Goal: Entertainment & Leisure: Consume media (video, audio)

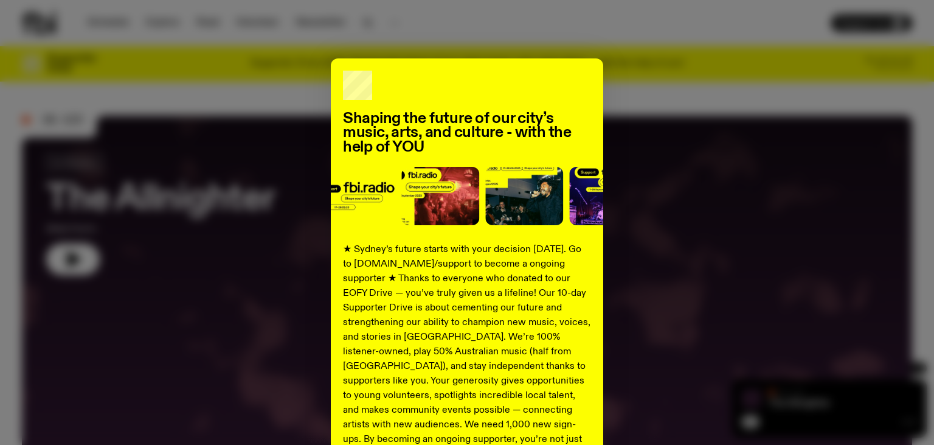
click at [466, 16] on div "Shaping the future of our city’s music, arts, and culture - with the help of YO…" at bounding box center [467, 222] width 934 height 445
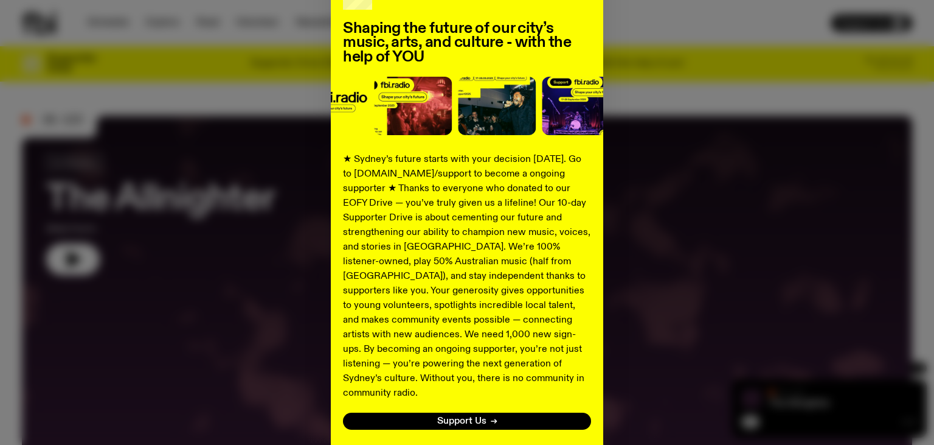
scroll to position [158, 0]
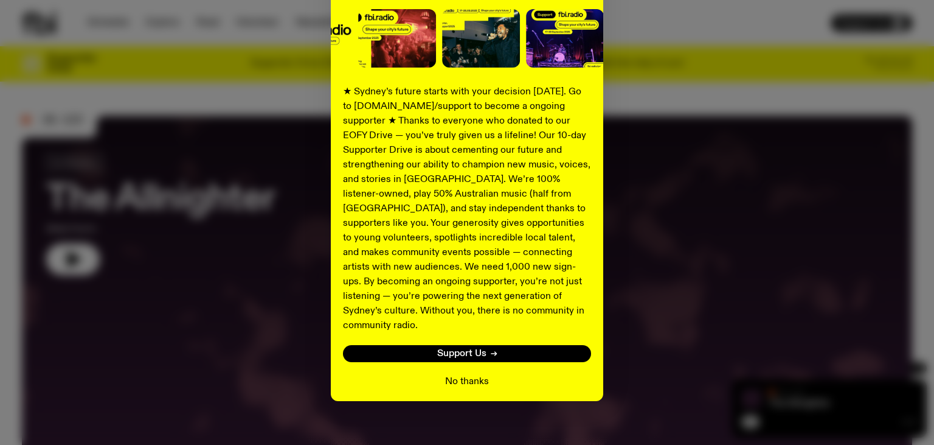
click at [469, 374] on button "No thanks" at bounding box center [467, 381] width 44 height 15
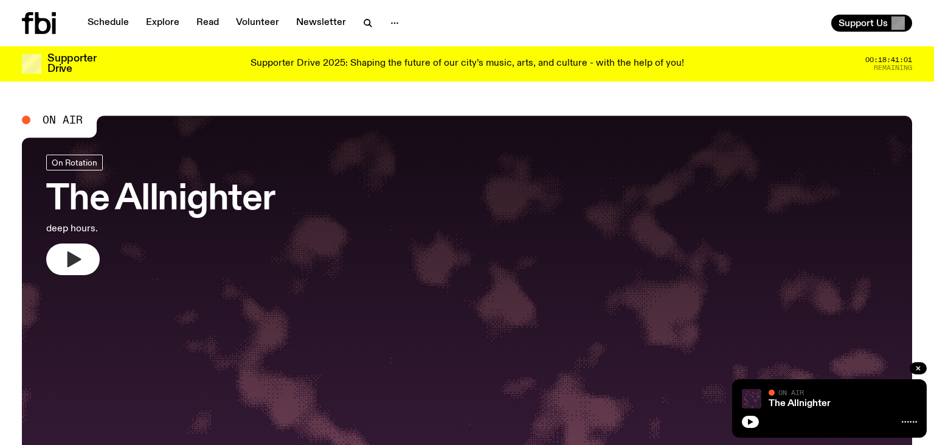
click at [77, 262] on icon "button" at bounding box center [75, 259] width 14 height 16
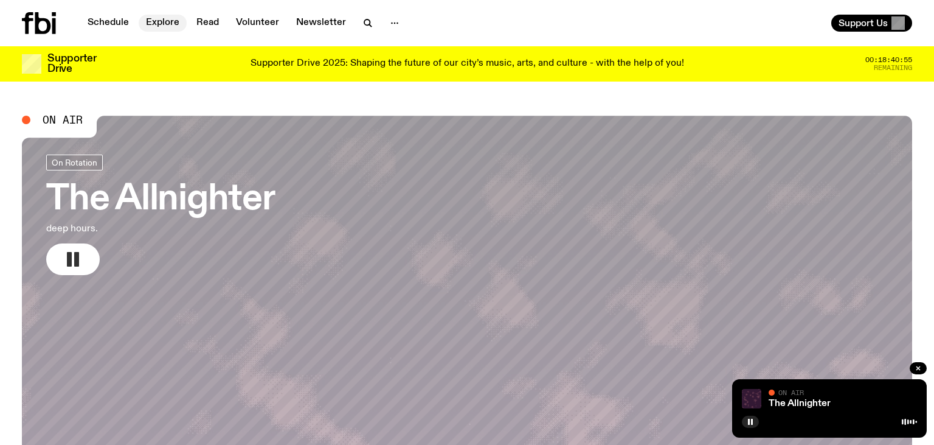
click at [159, 24] on link "Explore" at bounding box center [163, 23] width 48 height 17
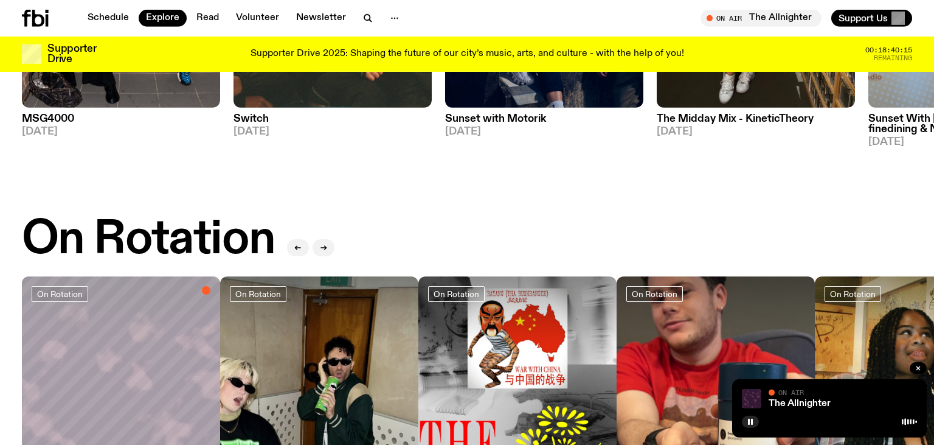
scroll to position [513, 0]
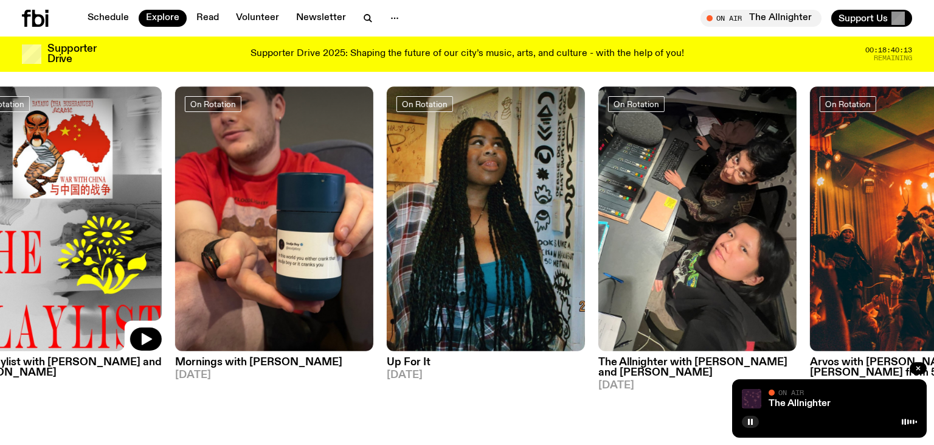
drag, startPoint x: 523, startPoint y: 375, endPoint x: 9, endPoint y: 311, distance: 517.4
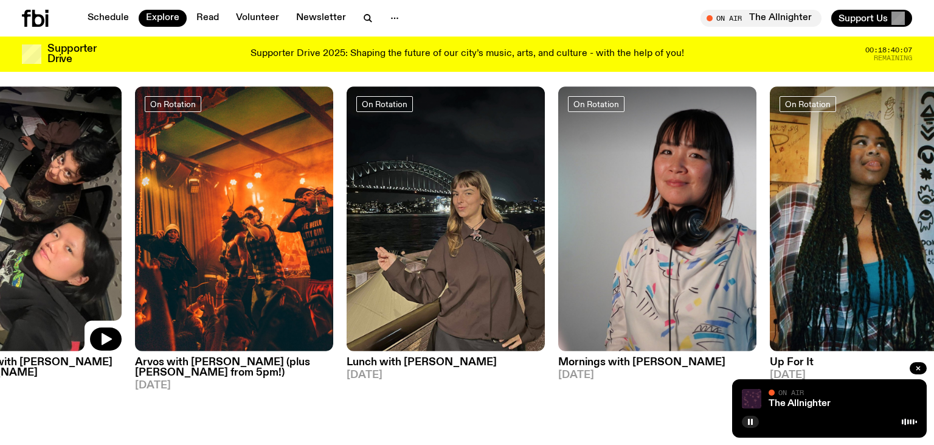
drag, startPoint x: 585, startPoint y: 366, endPoint x: 63, endPoint y: 332, distance: 523.7
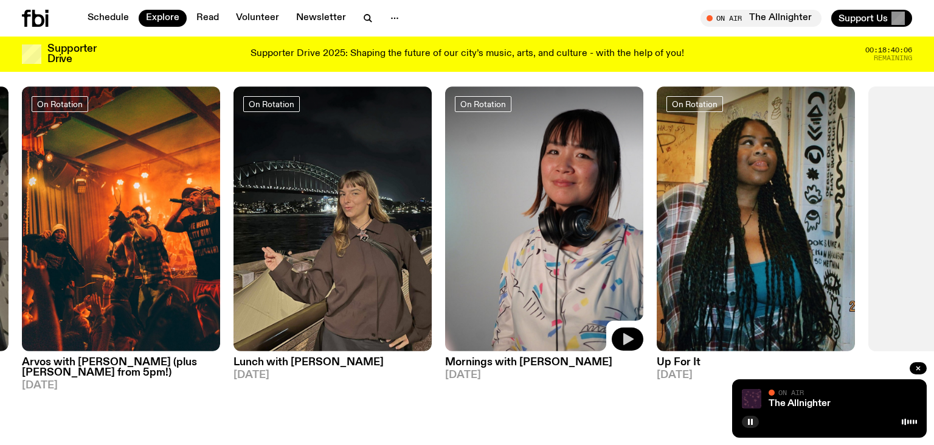
click at [625, 335] on icon "button" at bounding box center [629, 339] width 10 height 12
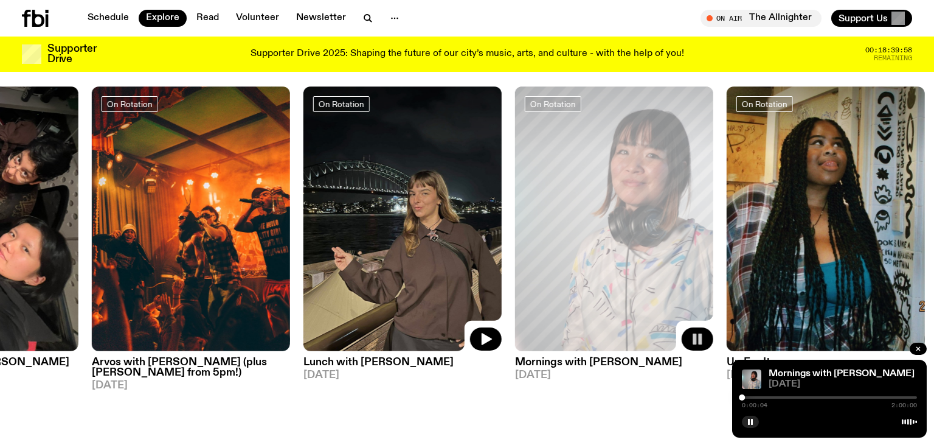
drag, startPoint x: 336, startPoint y: 328, endPoint x: 365, endPoint y: 274, distance: 61.2
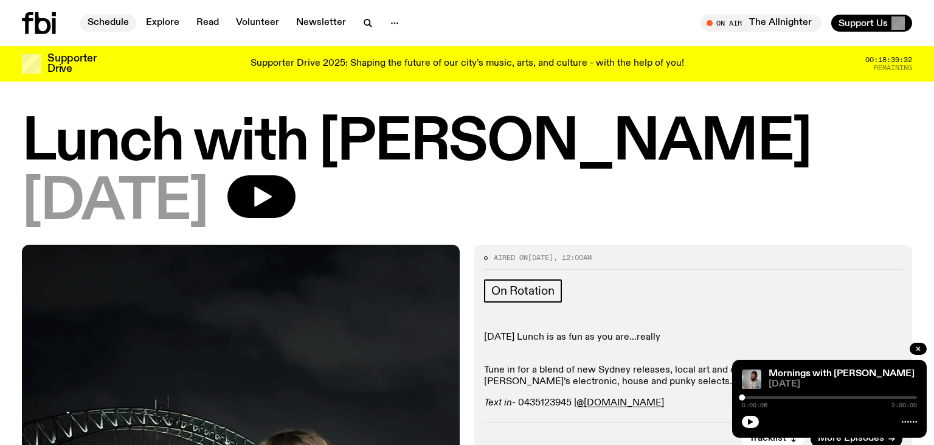
click at [113, 26] on link "Schedule" at bounding box center [108, 23] width 56 height 17
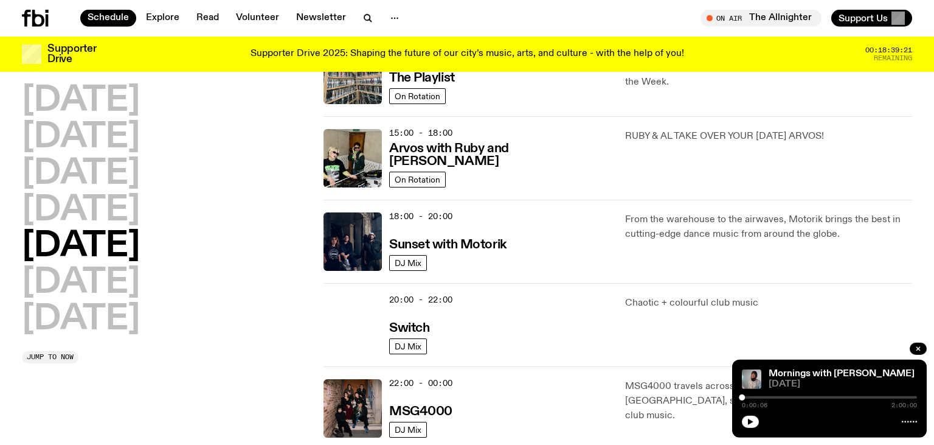
scroll to position [385, 0]
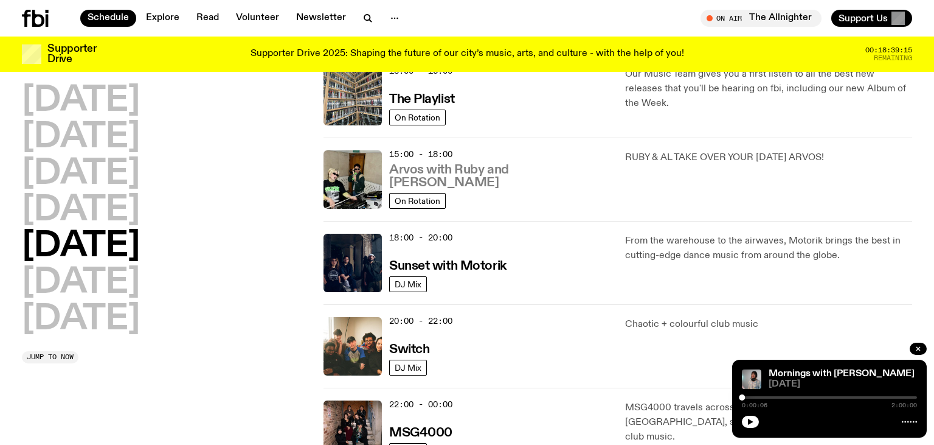
click at [512, 184] on h3 "Arvos with Ruby and [PERSON_NAME]" at bounding box center [499, 177] width 221 height 26
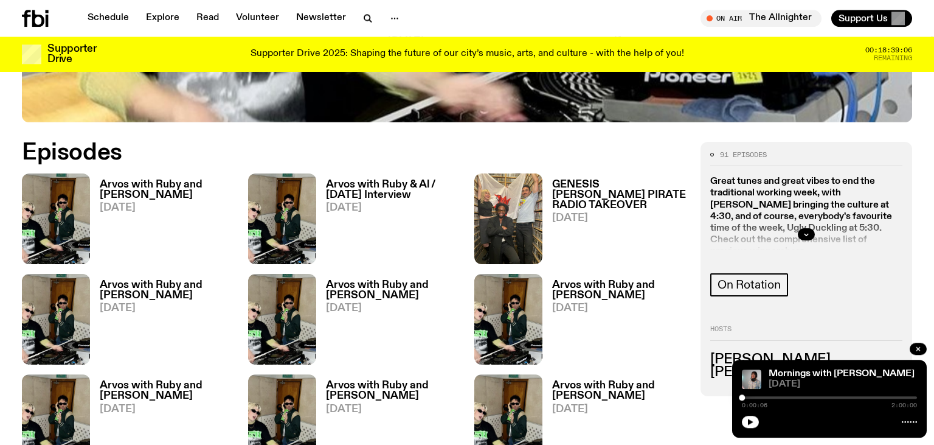
scroll to position [616, 0]
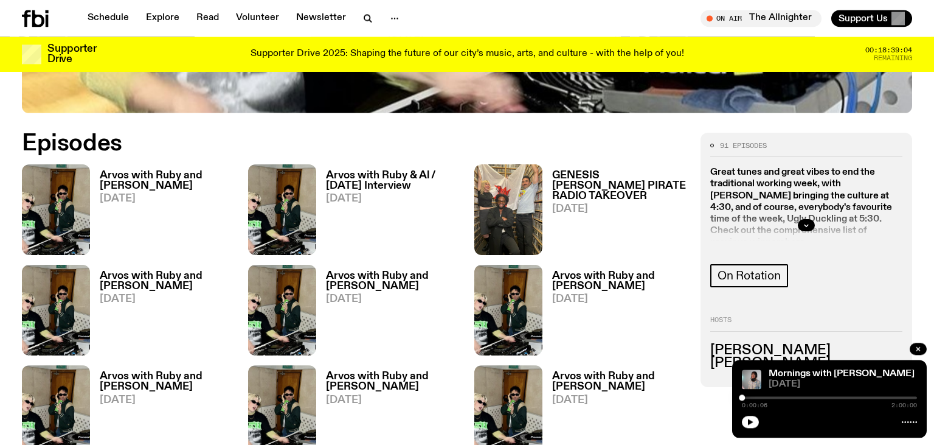
click at [157, 170] on h3 "Arvos with Ruby and [PERSON_NAME]" at bounding box center [167, 180] width 134 height 21
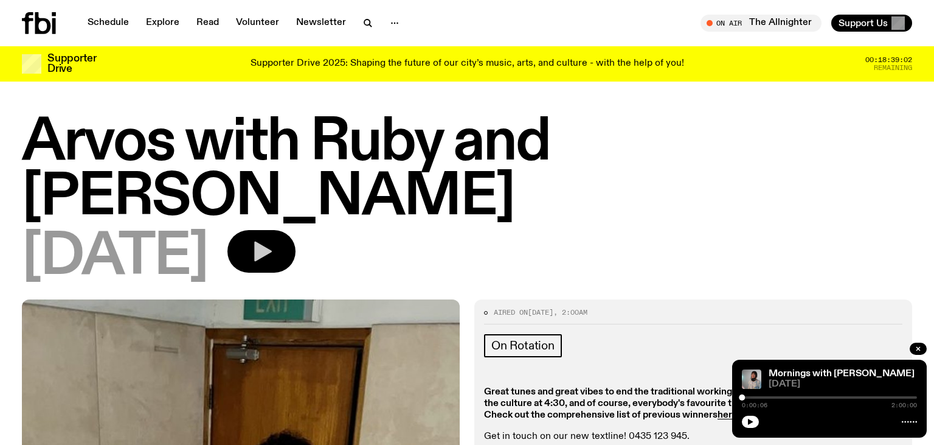
click at [272, 242] on icon "button" at bounding box center [263, 252] width 18 height 20
